Goal: Transaction & Acquisition: Purchase product/service

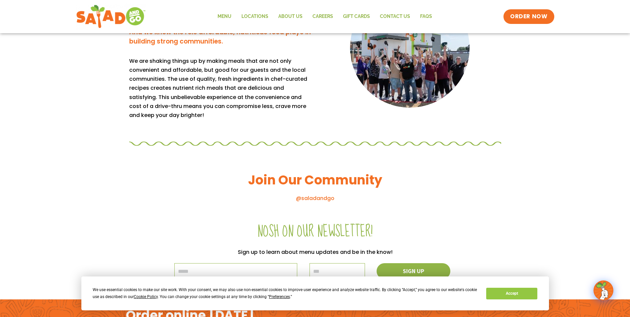
scroll to position [598, 0]
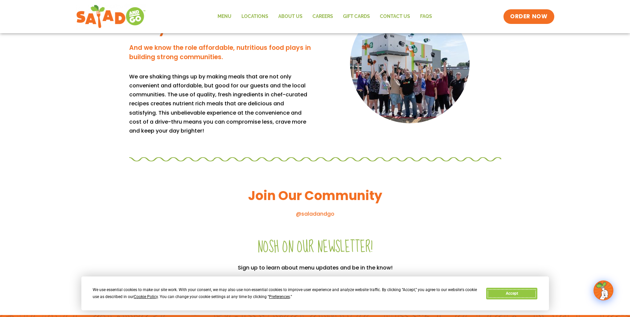
click at [499, 291] on button "Accept" at bounding box center [511, 294] width 51 height 12
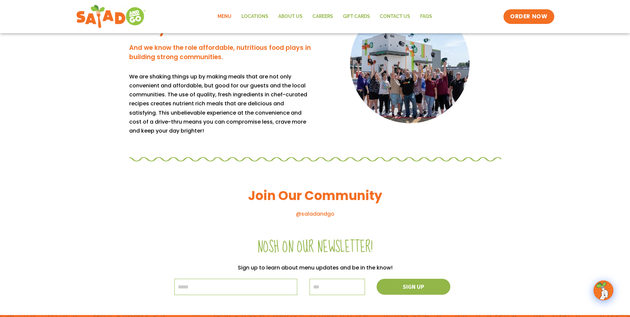
click at [221, 16] on link "Menu" at bounding box center [224, 16] width 24 height 15
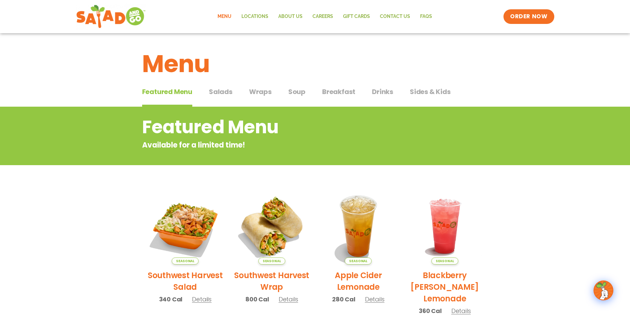
click at [257, 91] on span "Wraps" at bounding box center [260, 92] width 23 height 10
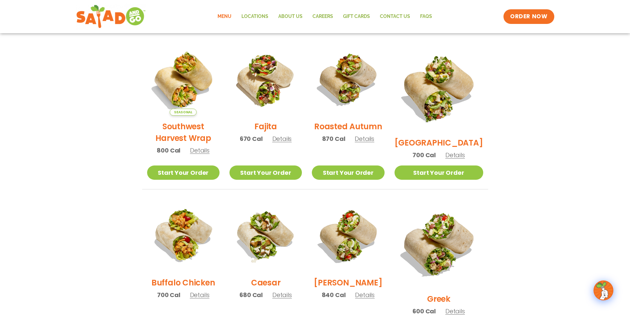
scroll to position [166, 0]
click at [257, 170] on link "Start Your Order" at bounding box center [265, 173] width 72 height 14
